Goal: Task Accomplishment & Management: Manage account settings

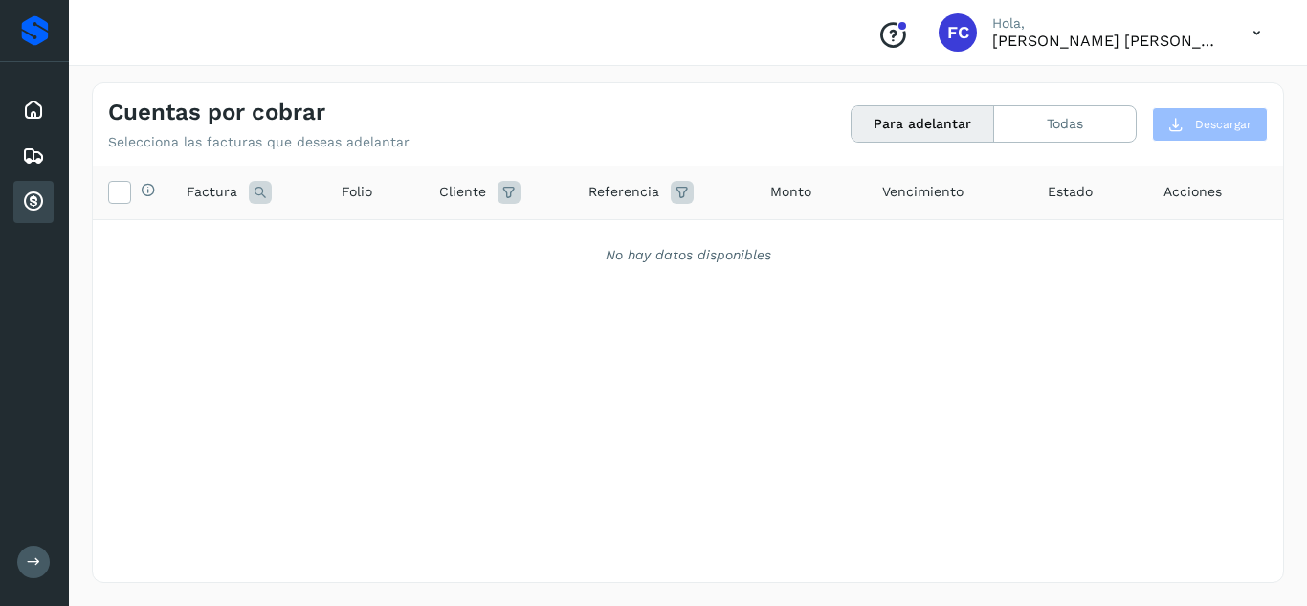
drag, startPoint x: 0, startPoint y: 0, endPoint x: 941, endPoint y: 129, distance: 950.1
click at [941, 129] on button "Para adelantar" at bounding box center [922, 123] width 143 height 35
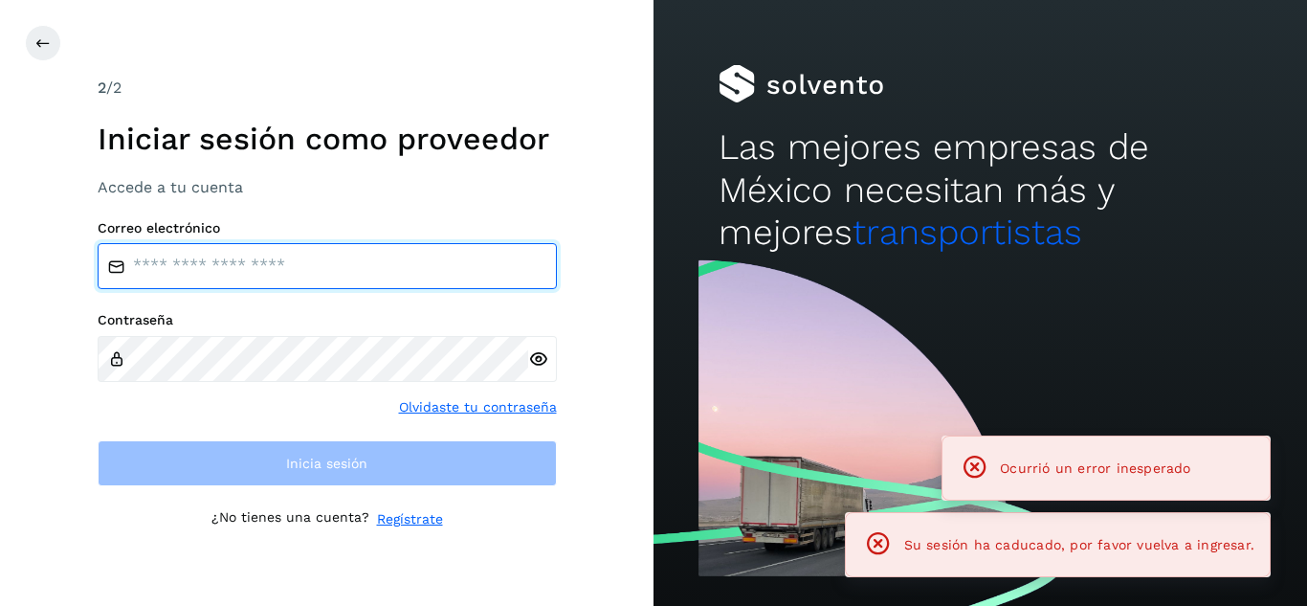
type input "**********"
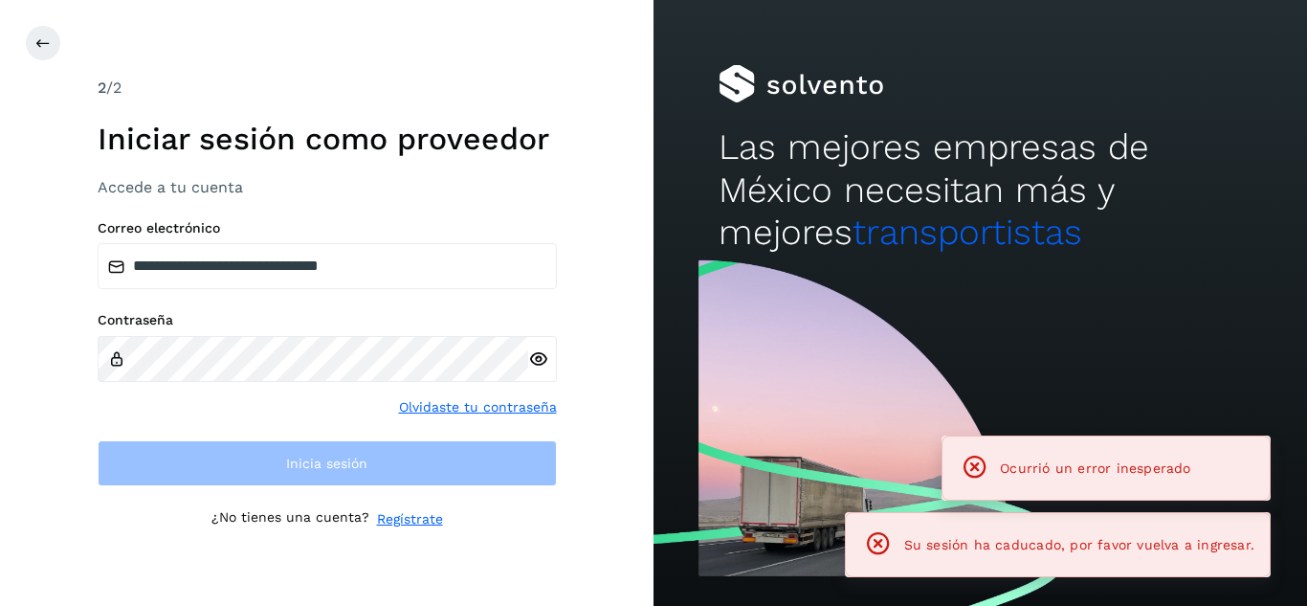
click at [1103, 121] on div "Las mejores empresas de México necesitan más y mejores transportistas" at bounding box center [979, 127] width 653 height 254
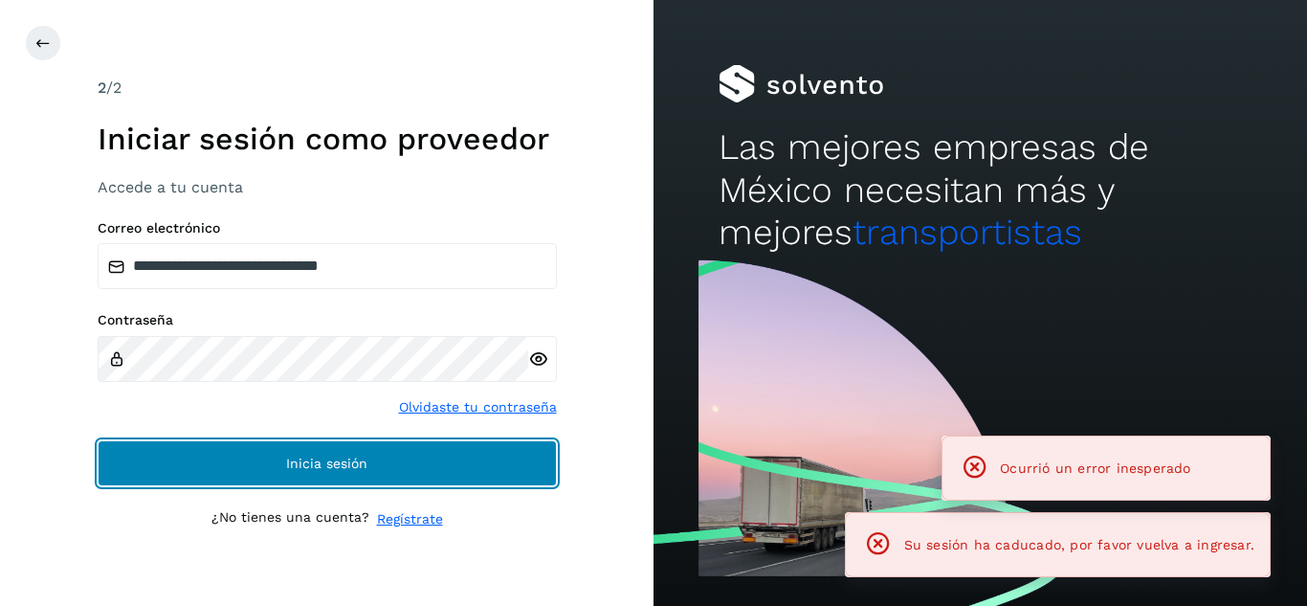
click at [240, 440] on button "Inicia sesión" at bounding box center [327, 463] width 459 height 46
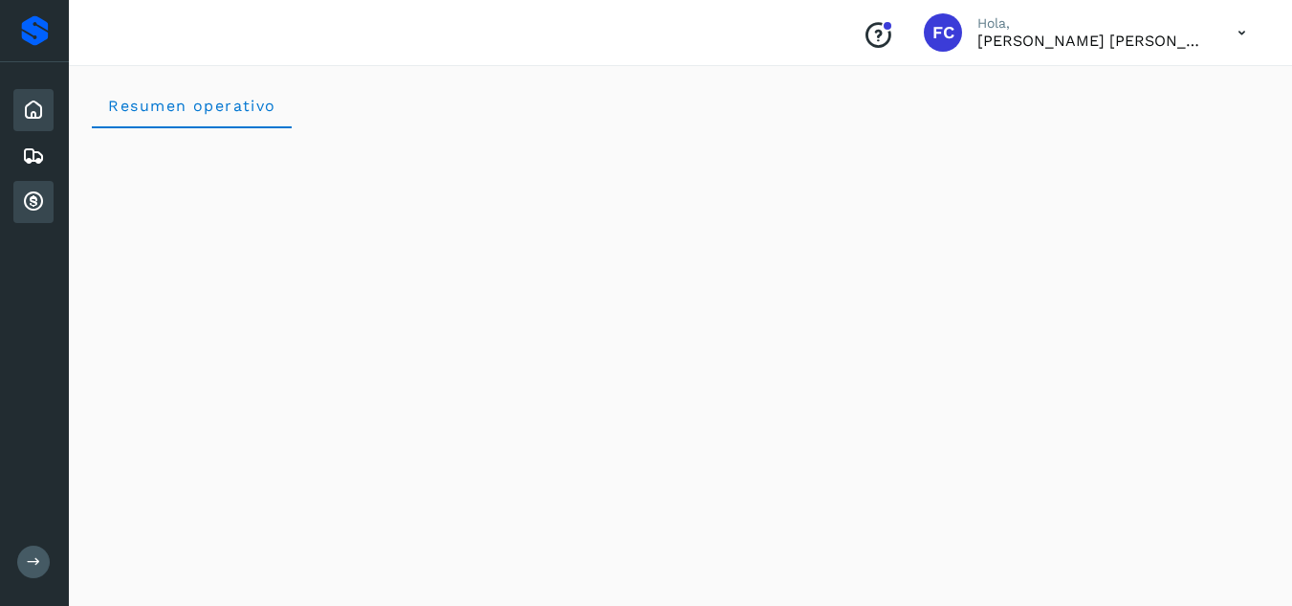
click at [34, 211] on icon at bounding box center [33, 201] width 23 height 23
